Goal: Find specific page/section: Find specific page/section

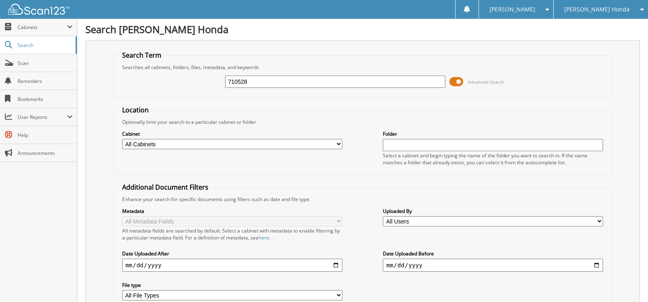
drag, startPoint x: 255, startPoint y: 79, endPoint x: 219, endPoint y: 81, distance: 36.0
click at [219, 81] on div "710528 Advanced Search" at bounding box center [362, 82] width 489 height 22
type input "598910"
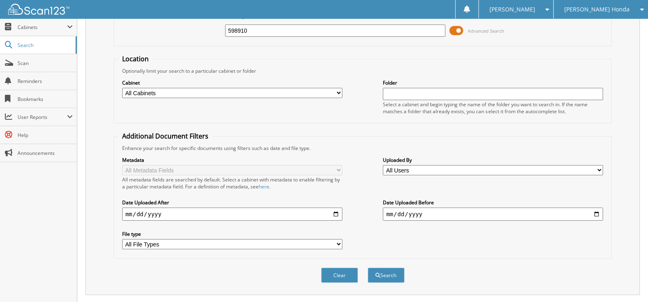
scroll to position [198, 0]
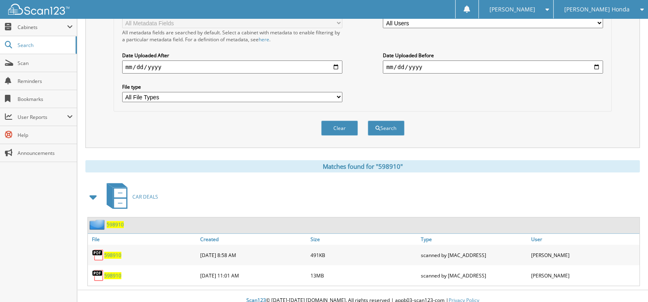
click at [111, 272] on span "598910" at bounding box center [112, 275] width 17 height 7
click at [112, 272] on span "598910" at bounding box center [112, 275] width 17 height 7
click at [108, 252] on span "598910" at bounding box center [112, 255] width 17 height 7
